Goal: Check status: Check status

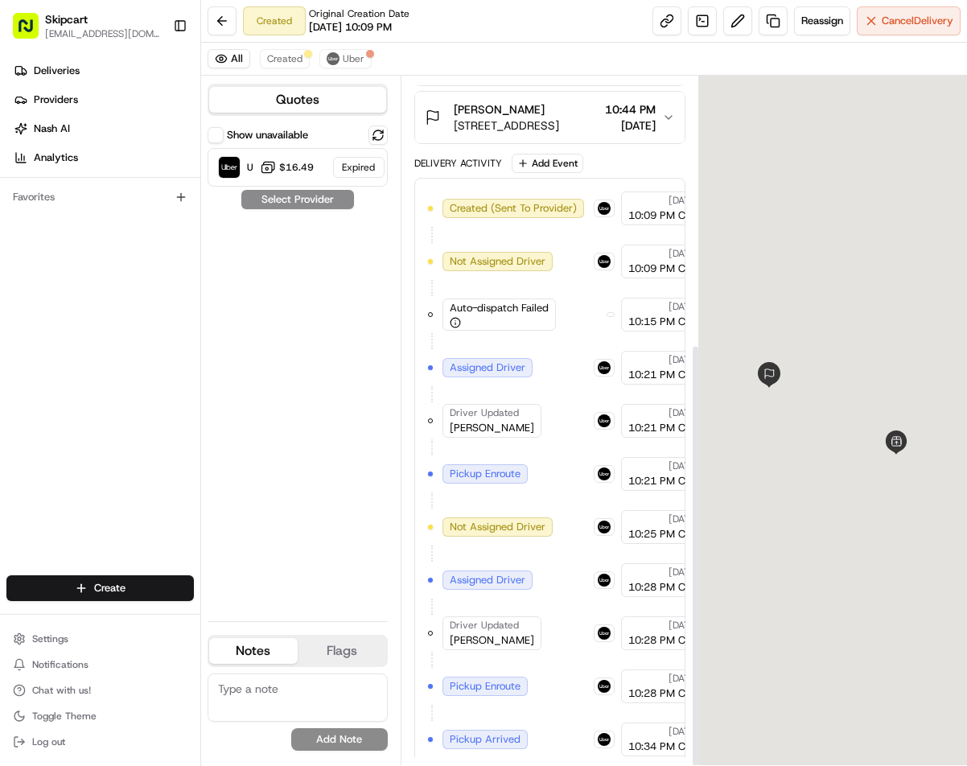
scroll to position [435, 0]
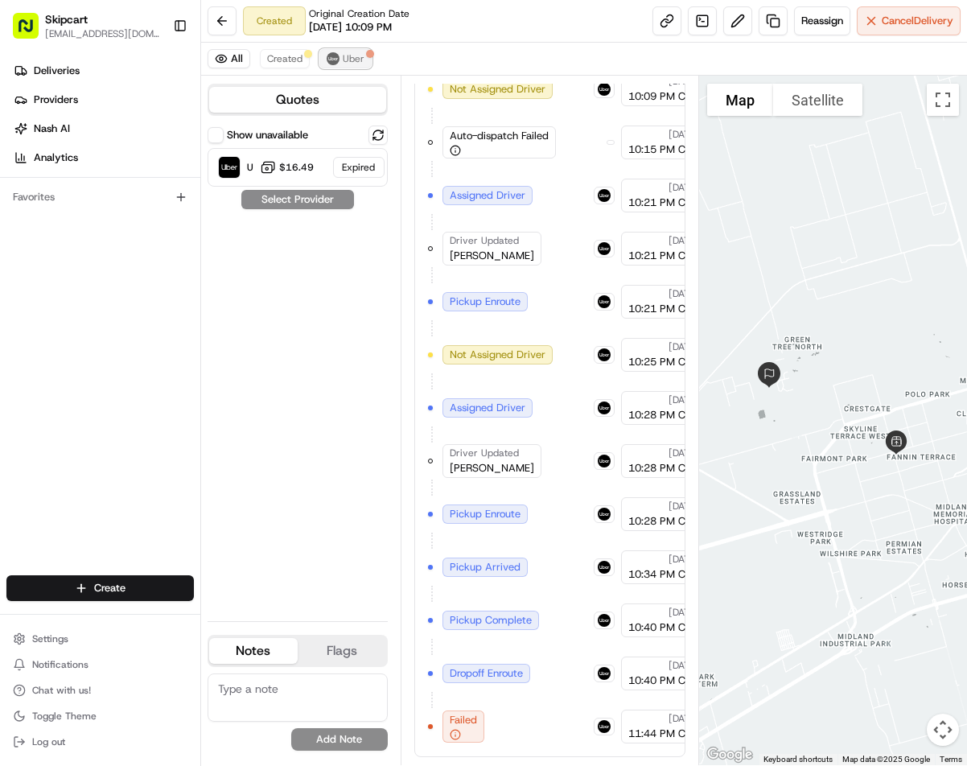
click at [360, 55] on span "Uber" at bounding box center [354, 58] width 22 height 13
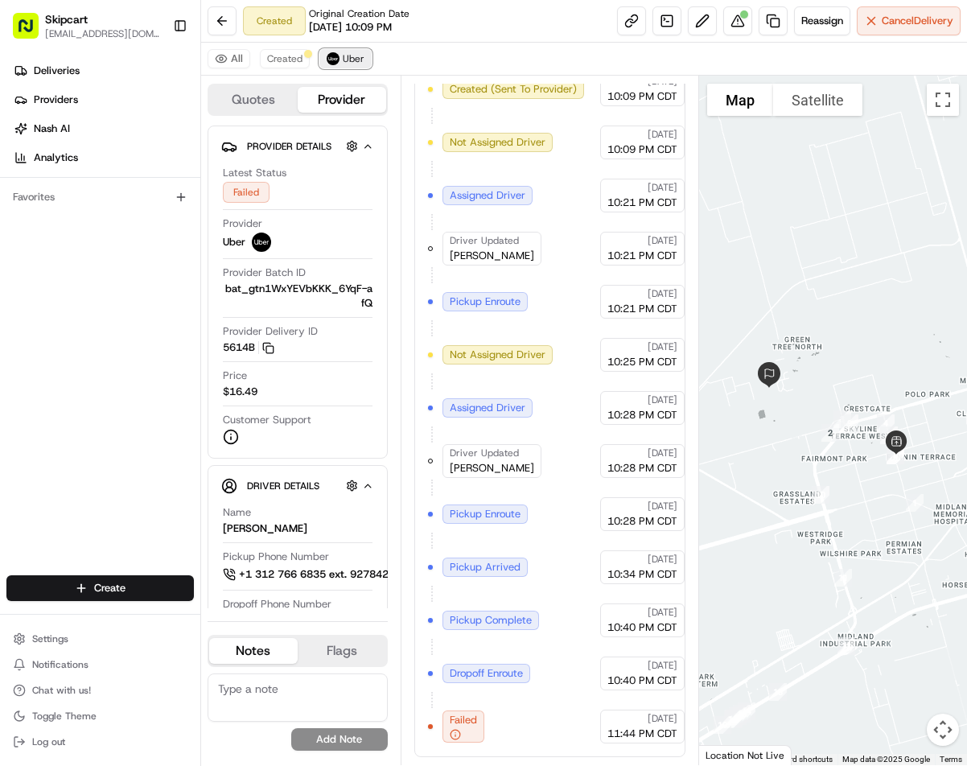
scroll to position [382, 0]
